Goal: Information Seeking & Learning: Learn about a topic

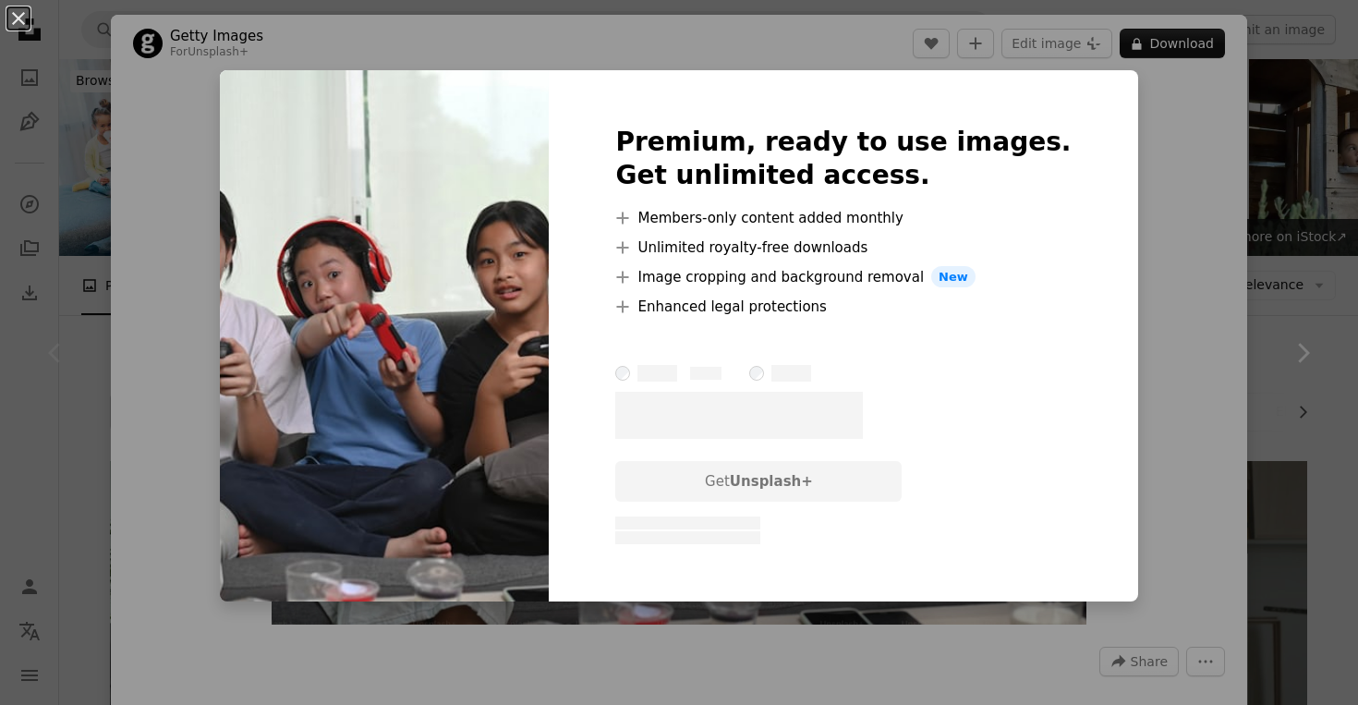
scroll to position [255, 0]
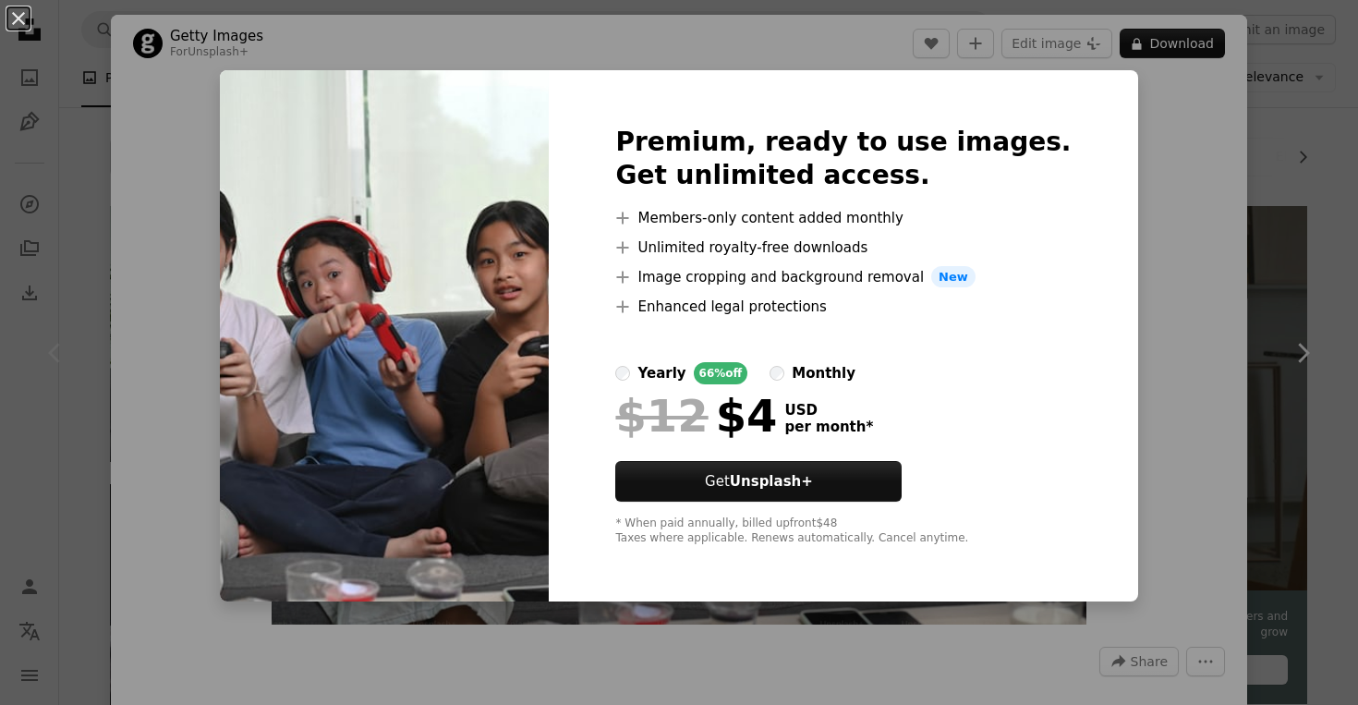
click at [1139, 377] on div "An X shape Premium, ready to use images. Get unlimited access. A plus sign Memb…" at bounding box center [679, 352] width 1358 height 705
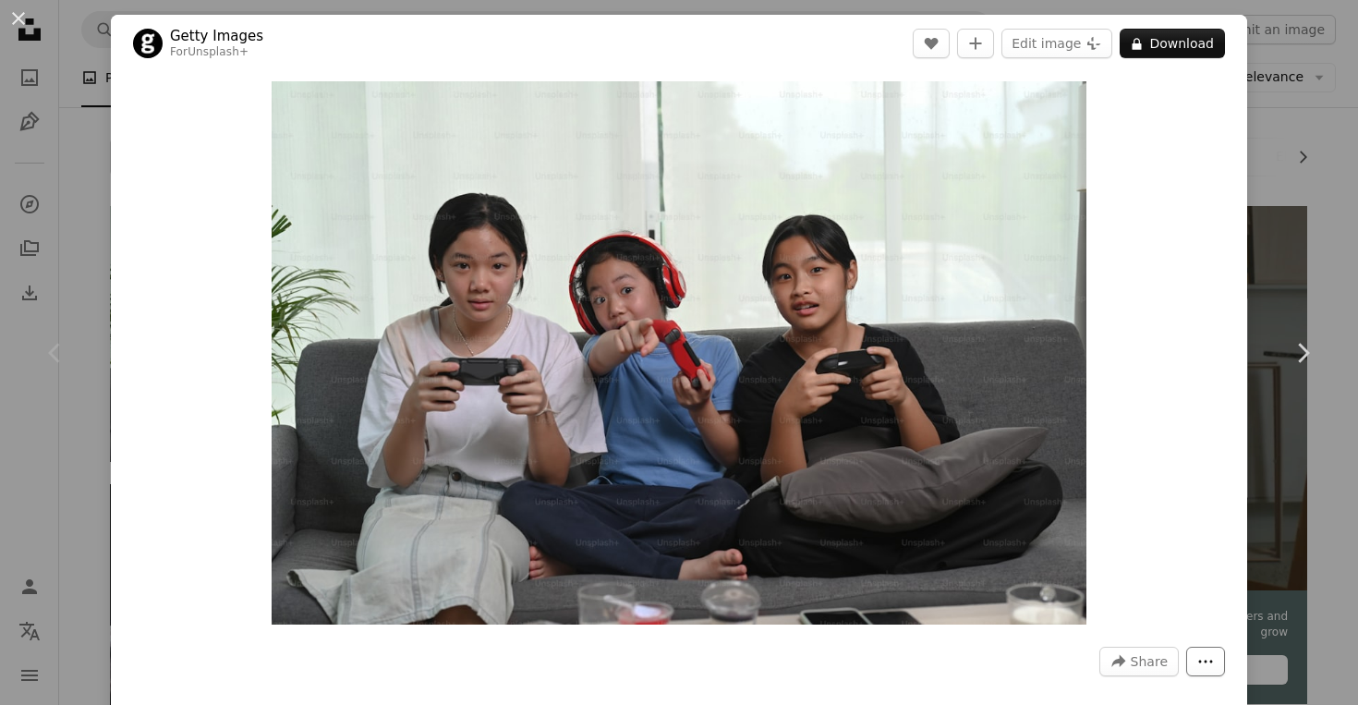
click at [1218, 668] on button "More Actions" at bounding box center [1205, 662] width 39 height 30
click at [1171, 529] on dialog "An X shape Chevron left Chevron right Getty Images For Unsplash+ A heart A plus…" at bounding box center [679, 352] width 1358 height 705
click at [1149, 658] on span "Share" at bounding box center [1149, 662] width 37 height 28
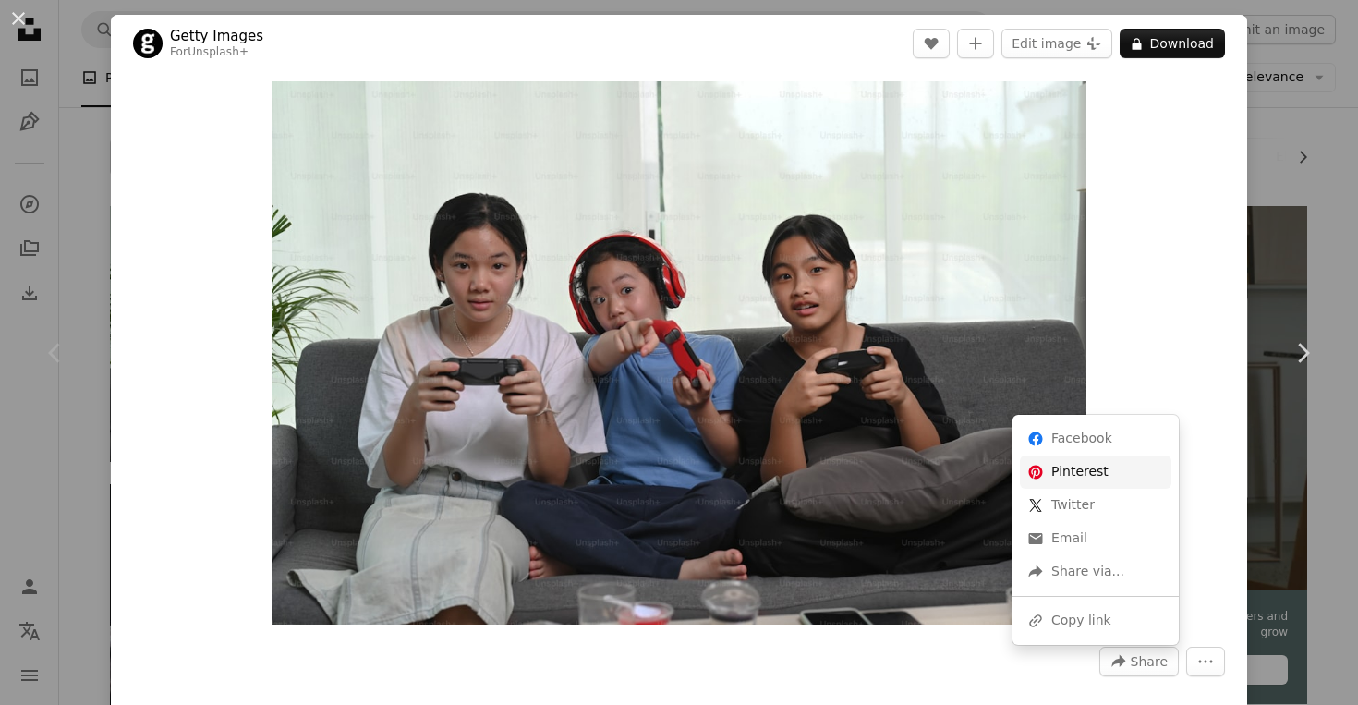
click at [1102, 477] on link "Pinterest icon Pinterest" at bounding box center [1096, 472] width 152 height 33
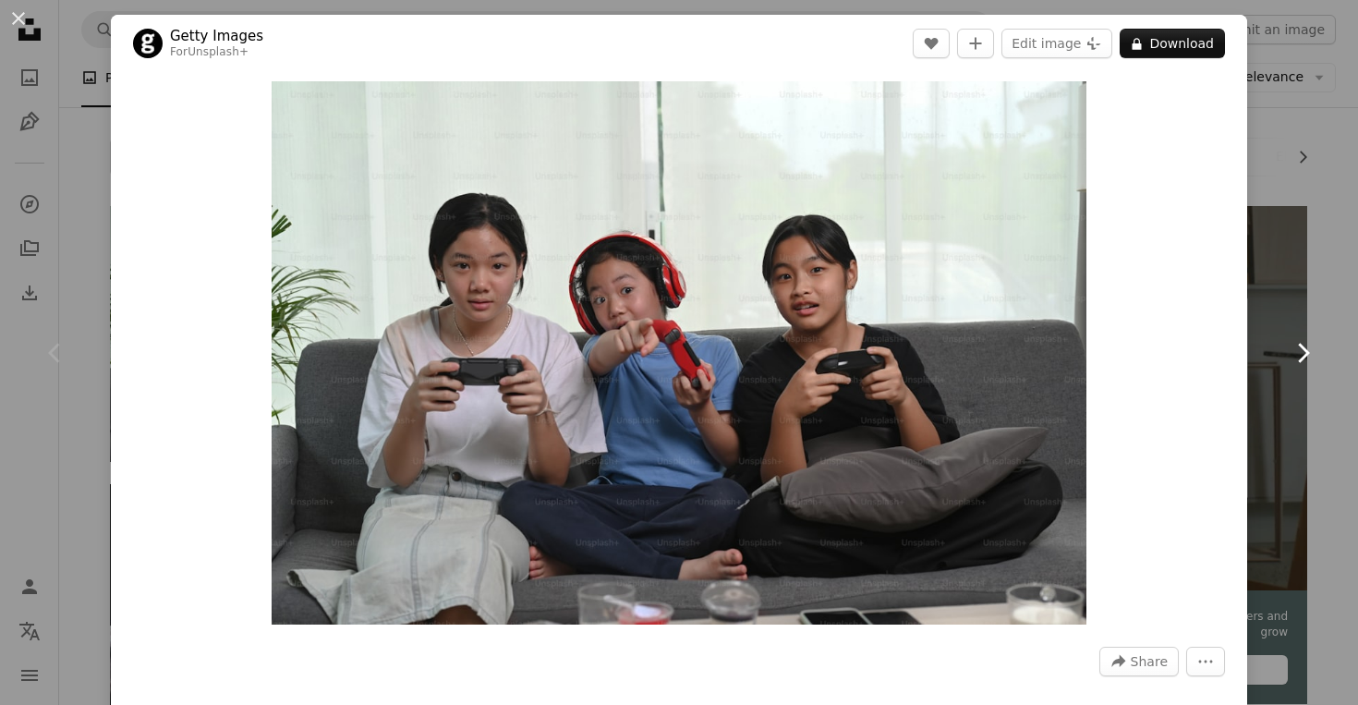
click at [1297, 347] on icon "Chevron right" at bounding box center [1303, 353] width 30 height 30
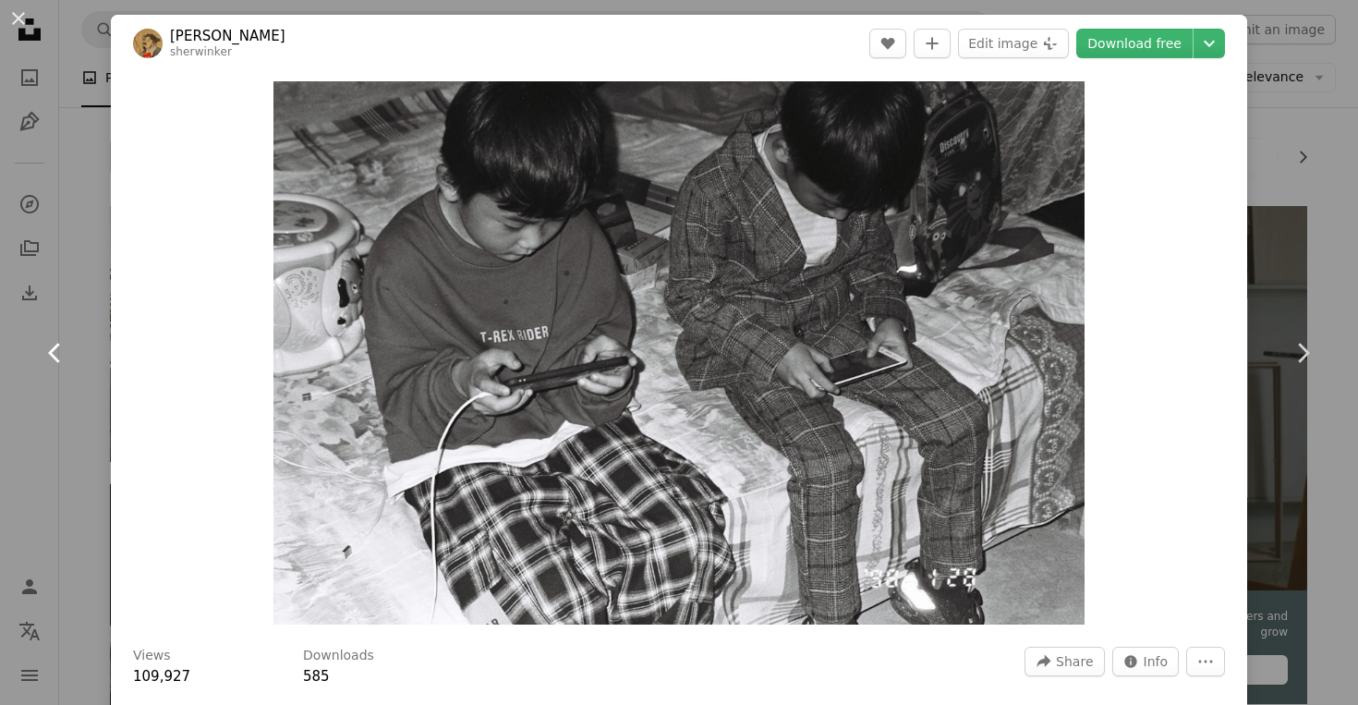
click at [45, 347] on icon "Chevron left" at bounding box center [56, 353] width 30 height 30
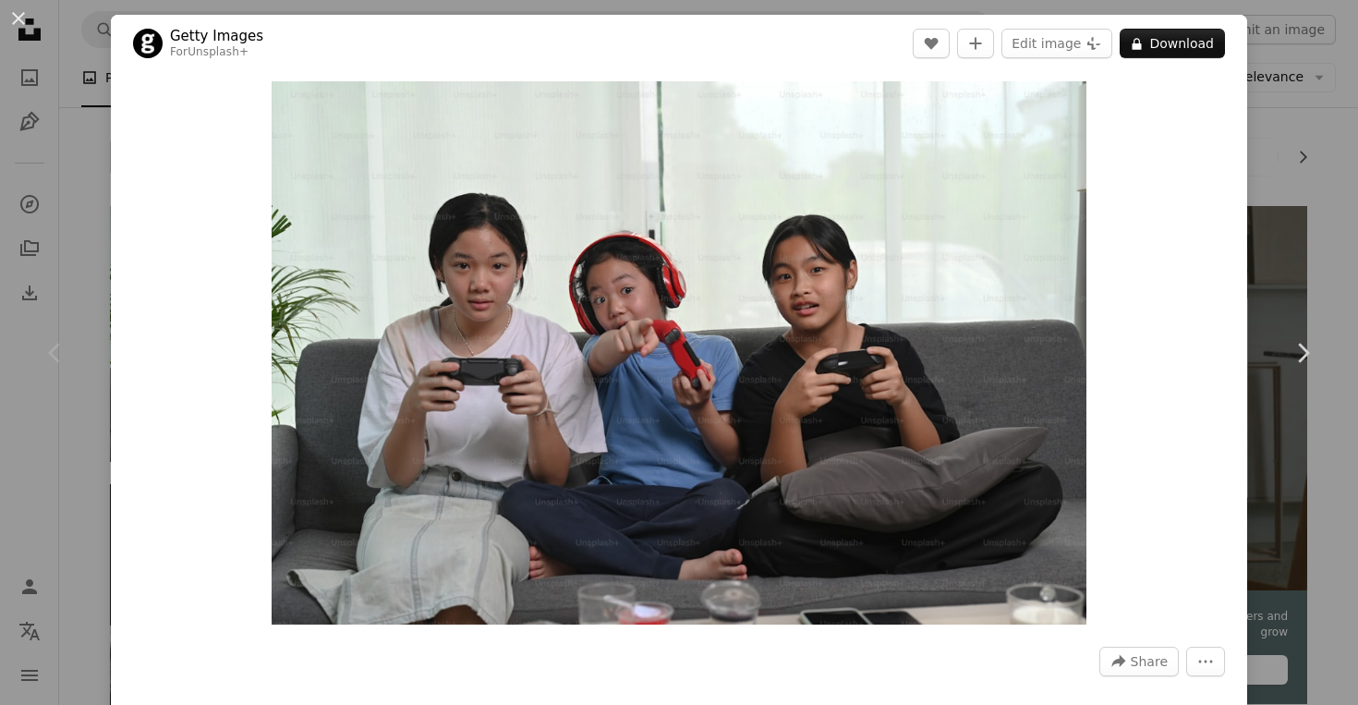
click at [1303, 101] on div "An X shape Chevron left Chevron right Getty Images For Unsplash+ A heart A plus…" at bounding box center [679, 352] width 1358 height 705
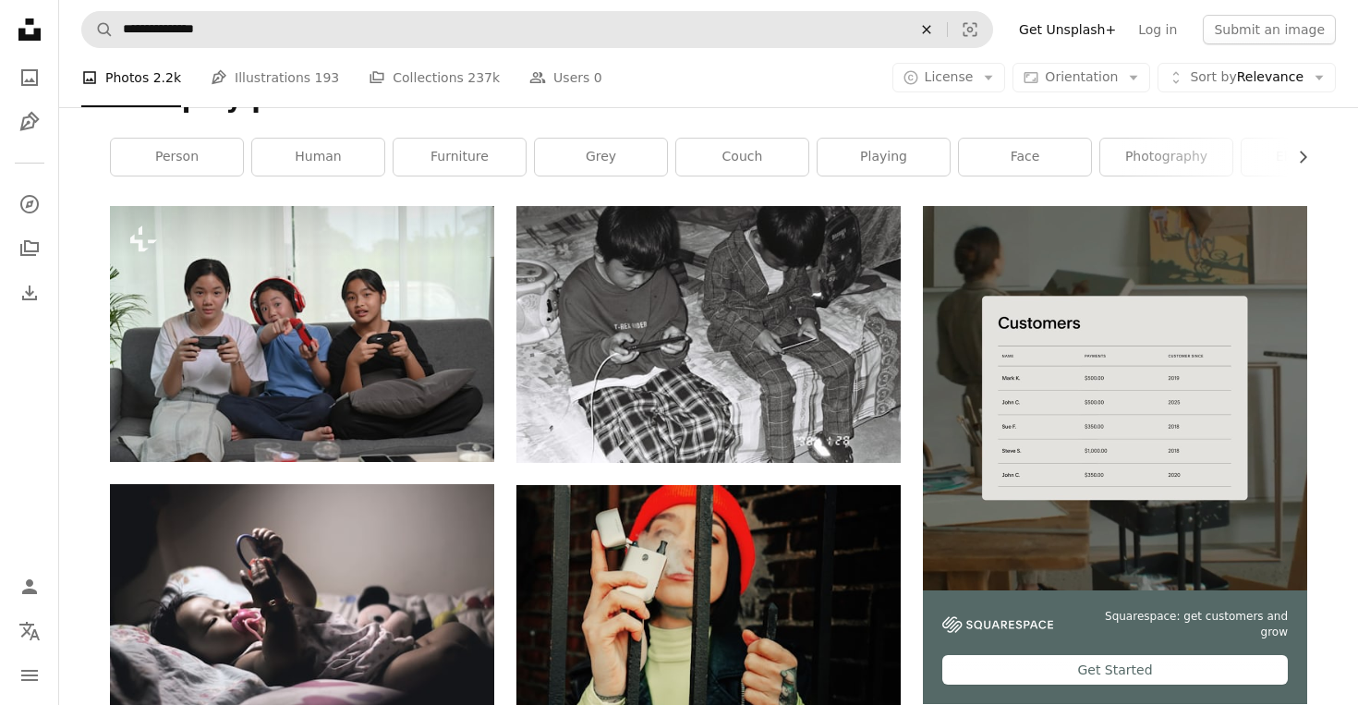
click at [942, 30] on icon "An X shape" at bounding box center [926, 29] width 41 height 15
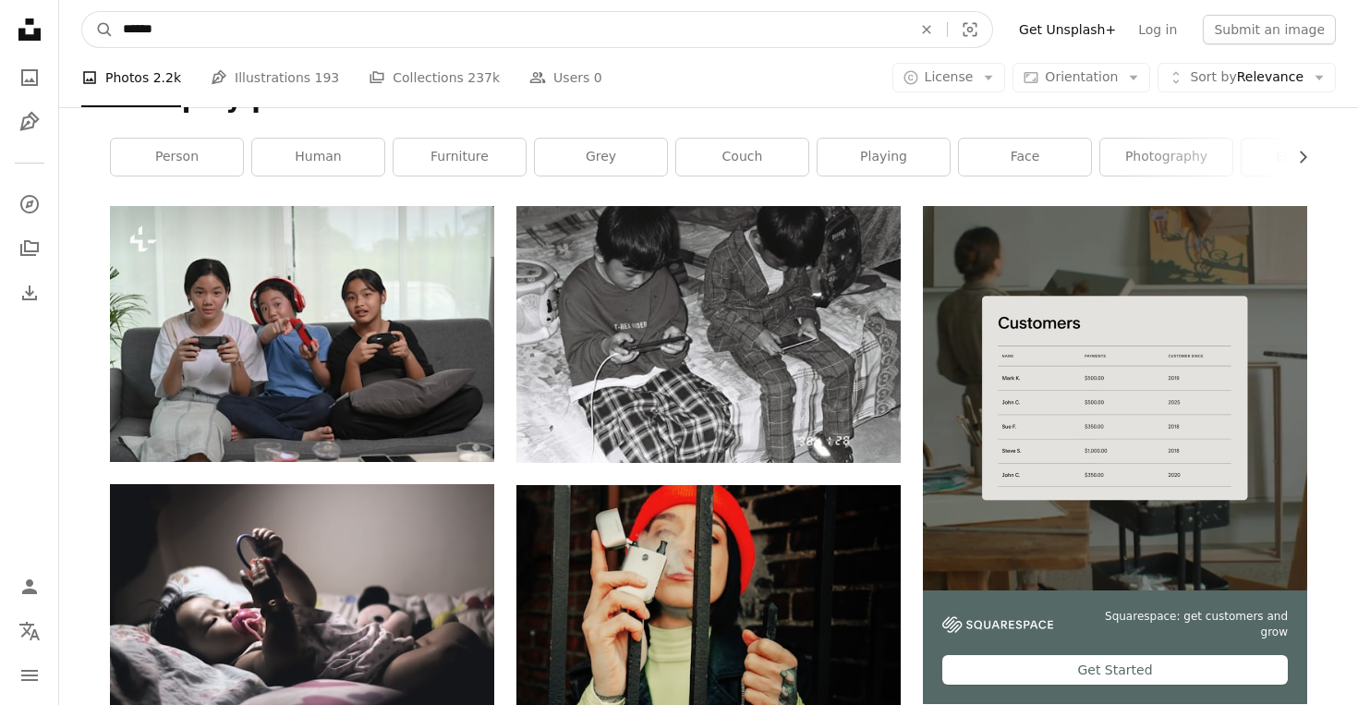
type input "******"
click at [98, 30] on button "A magnifying glass" at bounding box center [97, 29] width 31 height 35
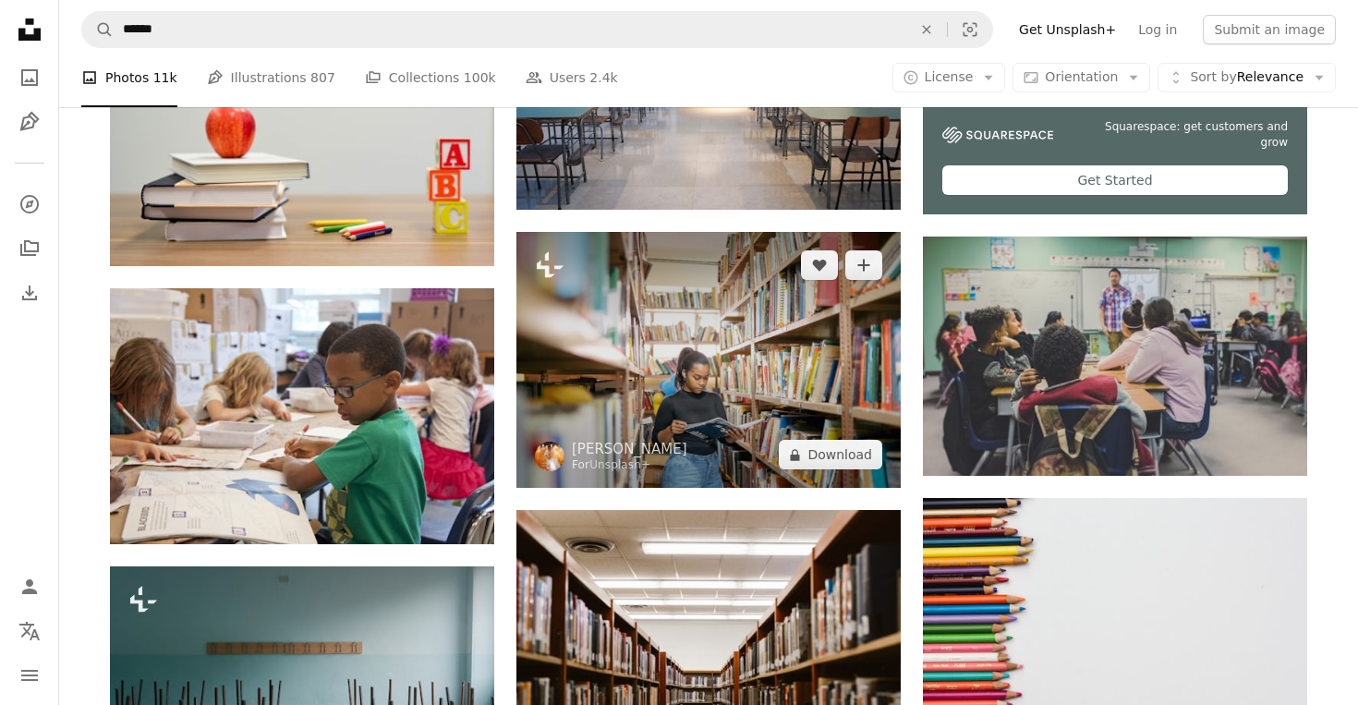
scroll to position [751, 0]
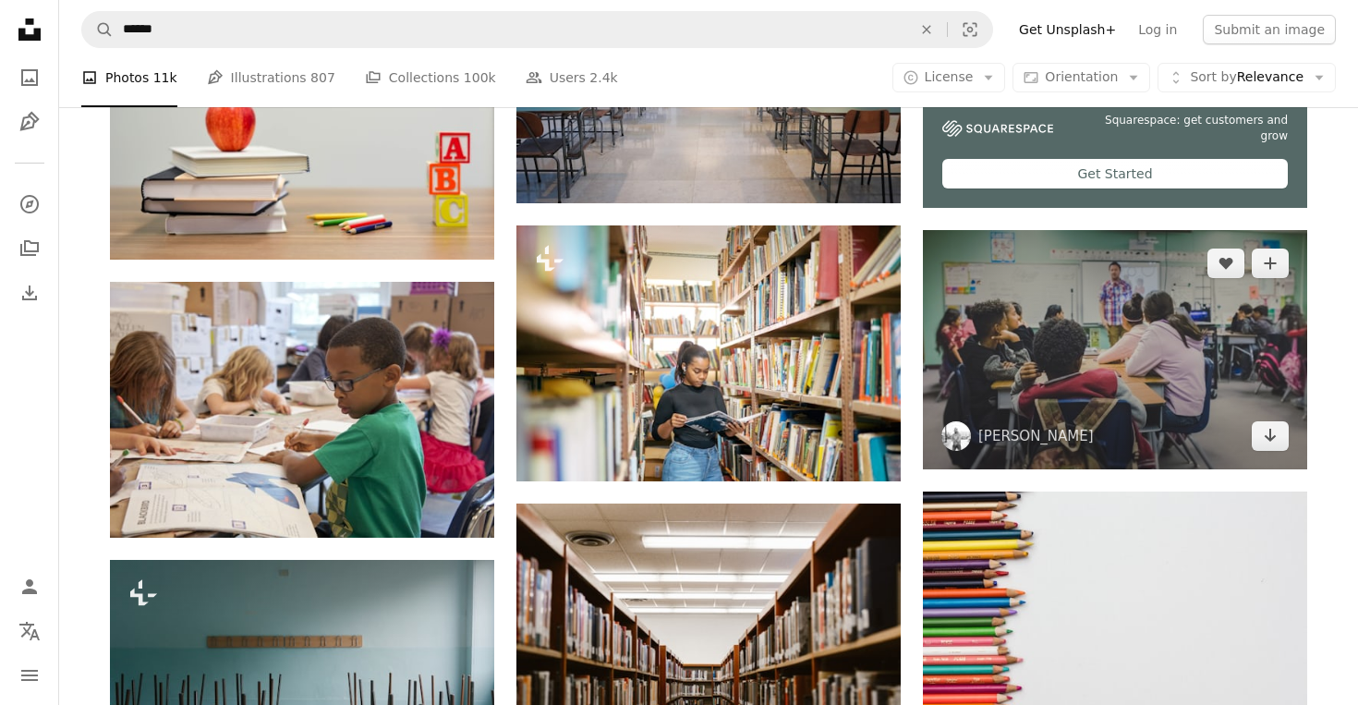
click at [1207, 313] on img at bounding box center [1115, 349] width 384 height 239
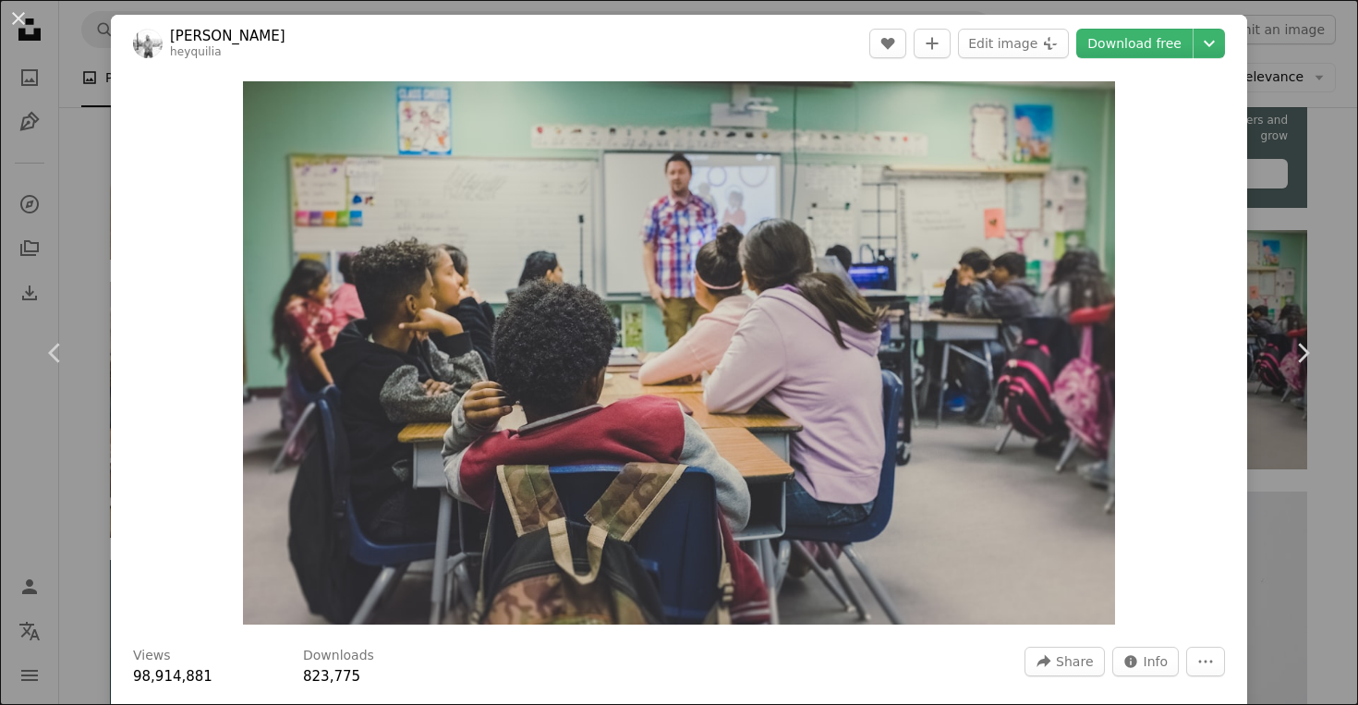
click at [1301, 127] on div "An X shape Chevron left Chevron right [PERSON_NAME] A heart A plus sign Edit im…" at bounding box center [679, 352] width 1358 height 705
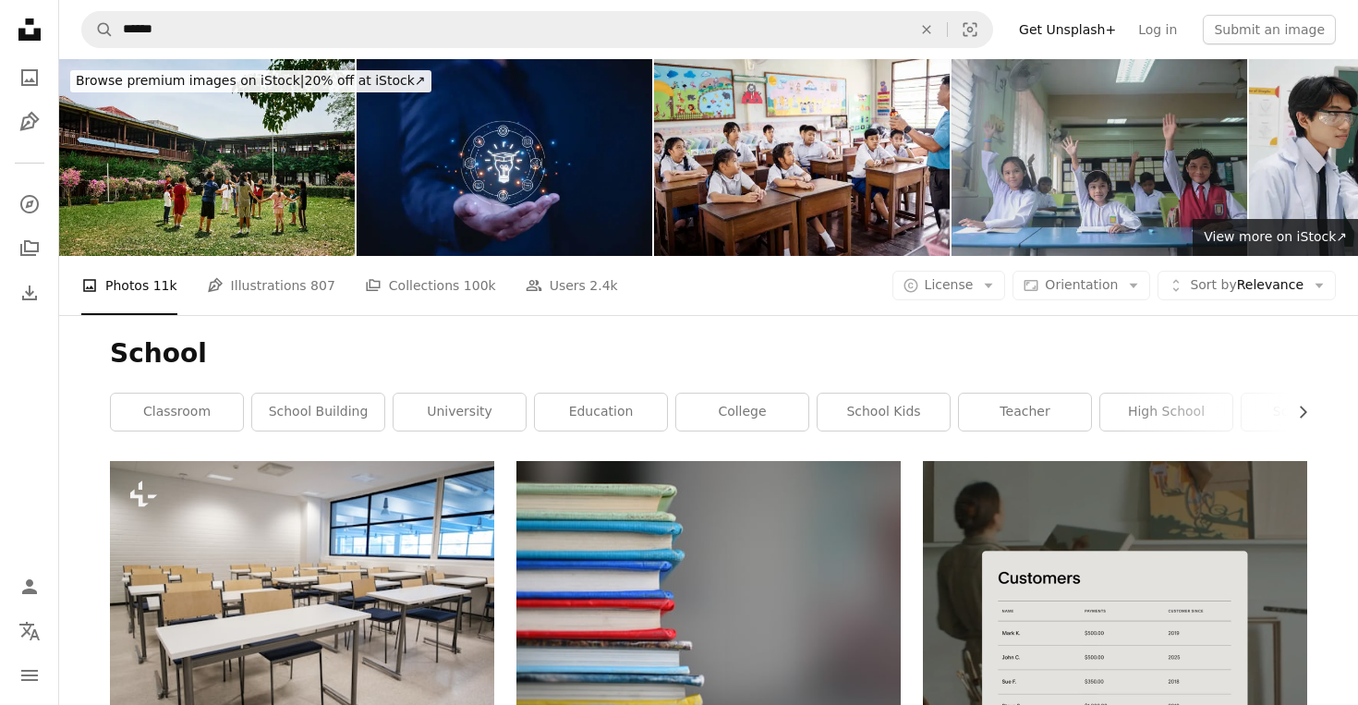
click at [1073, 138] on img at bounding box center [1100, 157] width 296 height 197
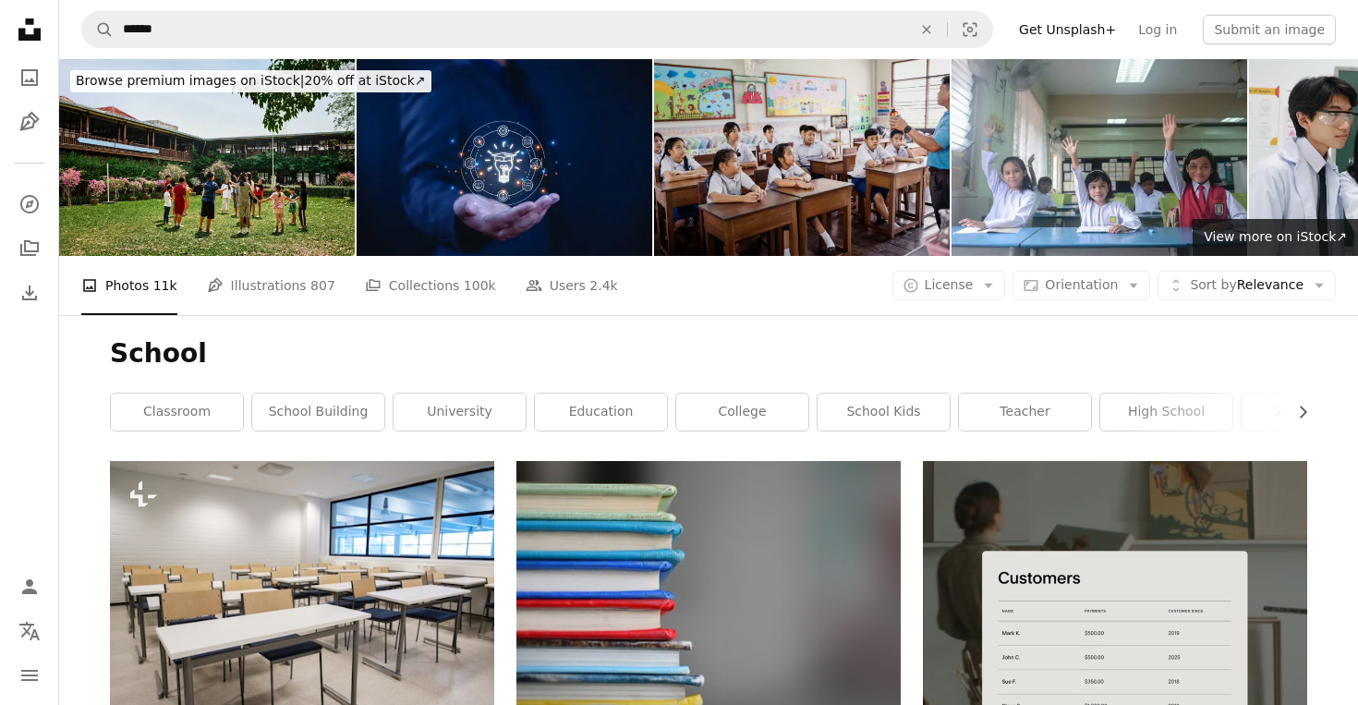
click at [792, 169] on img at bounding box center [802, 157] width 296 height 197
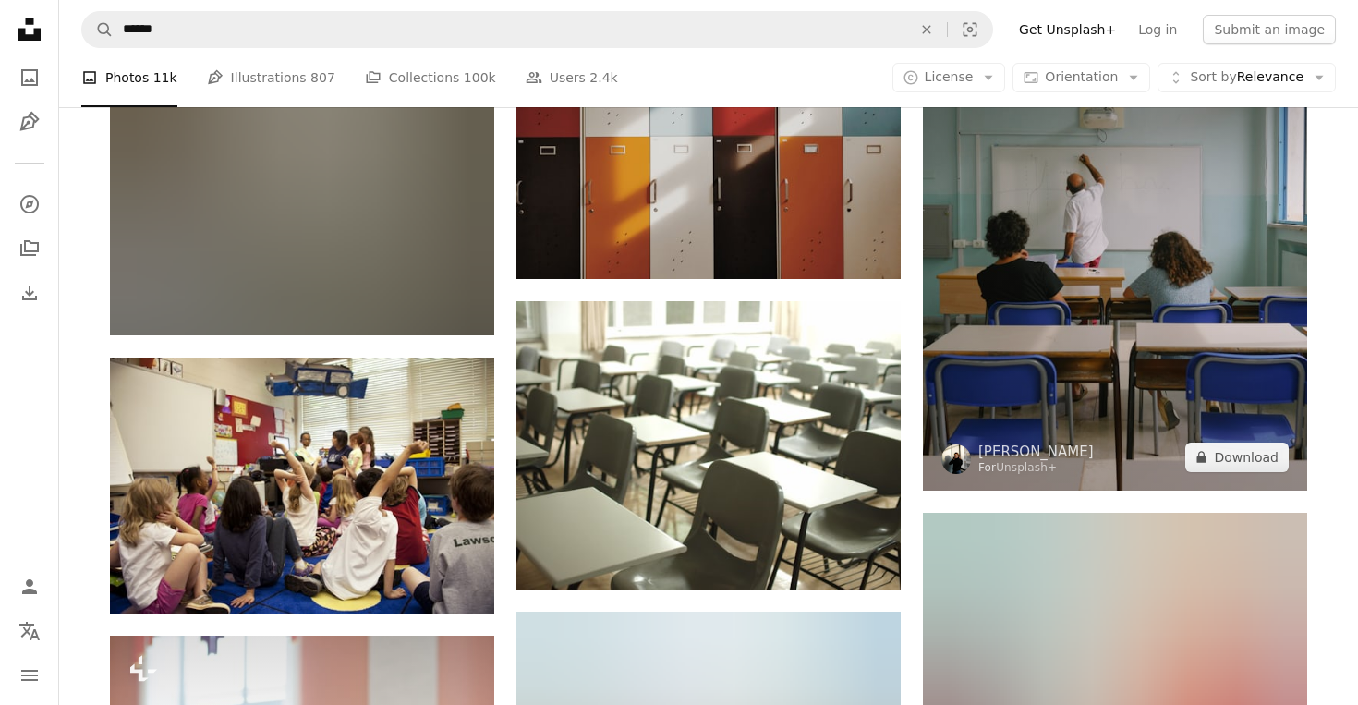
scroll to position [1541, 0]
